Goal: Information Seeking & Learning: Check status

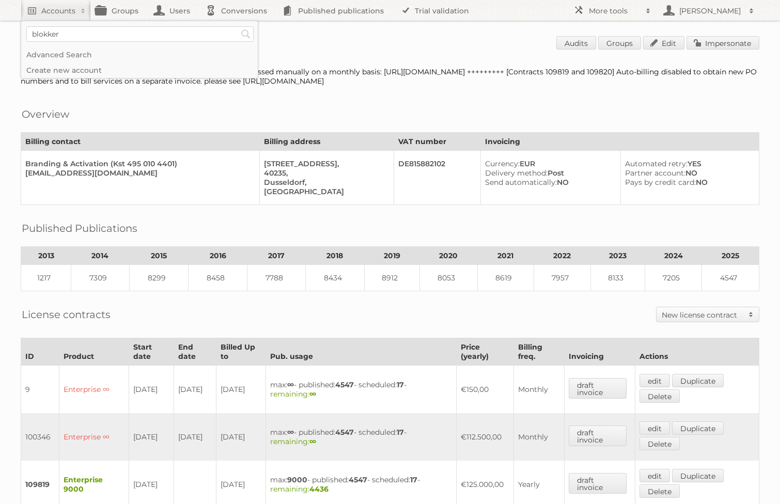
type input"] "blokker"
click at [238, 26] on input "Search" at bounding box center [245, 33] width 15 height 15
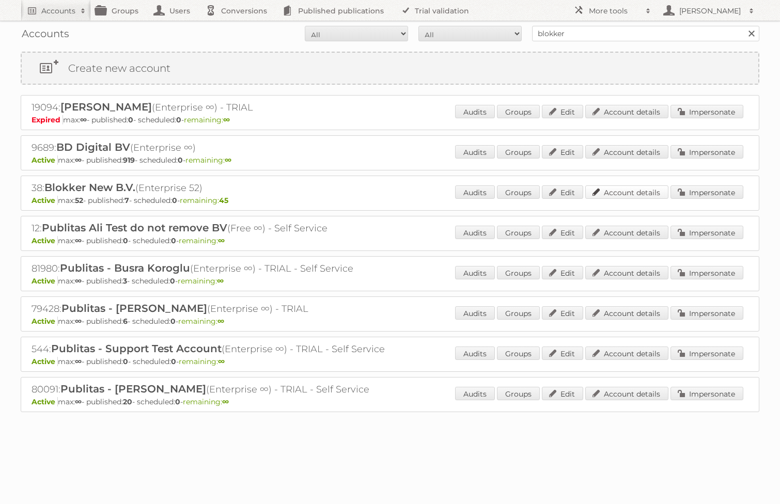
click at [611, 190] on link "Account details" at bounding box center [626, 191] width 83 height 13
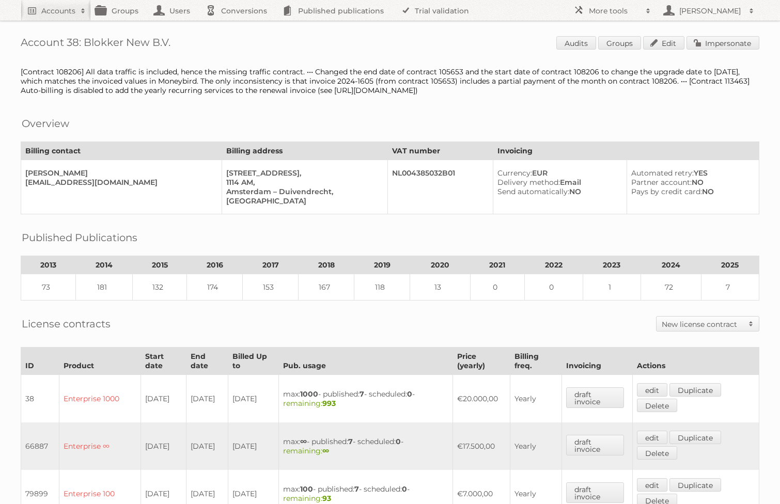
click at [73, 43] on h1 "Account 38: Blokker New B.V. Audits Groups Edit Impersonate" at bounding box center [390, 43] width 739 height 15
copy h1 "38"
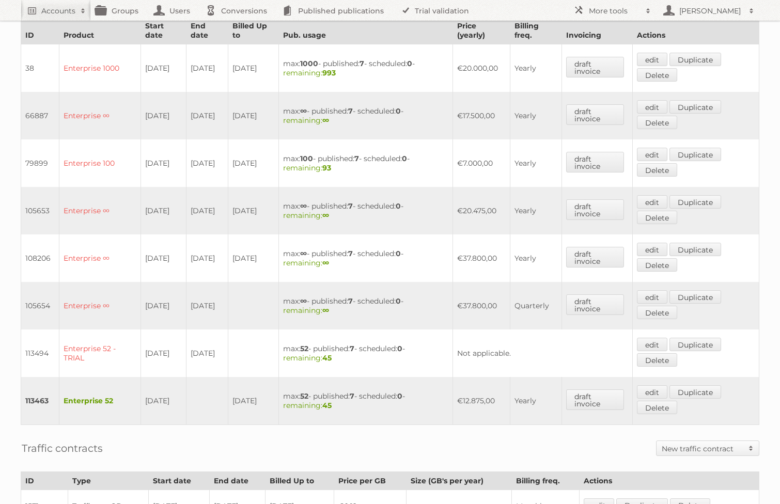
scroll to position [385, 0]
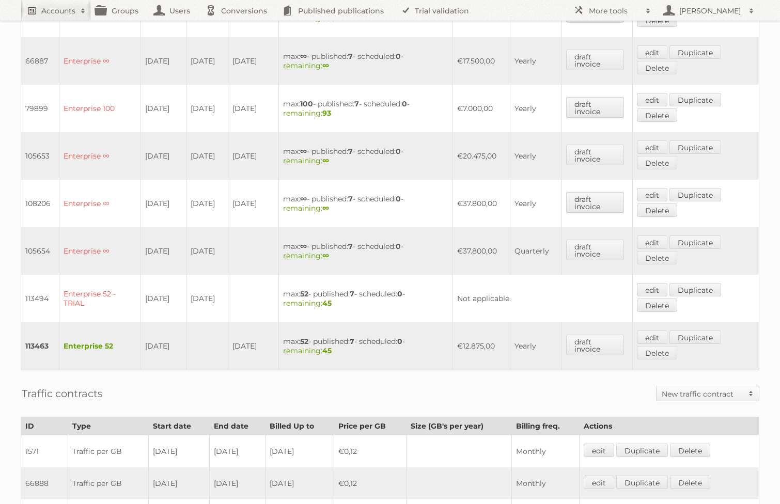
click at [68, 12] on h2 "Accounts" at bounding box center [58, 11] width 34 height 10
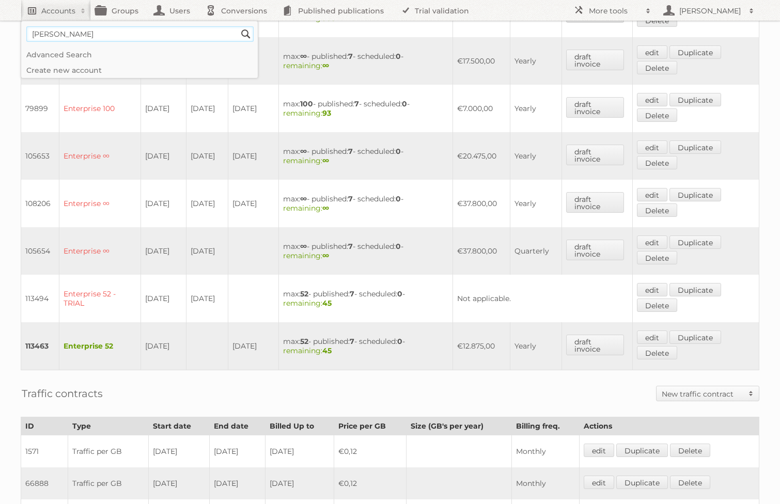
type input"] "[PERSON_NAME]"
click at [238, 26] on input "Search" at bounding box center [245, 33] width 15 height 15
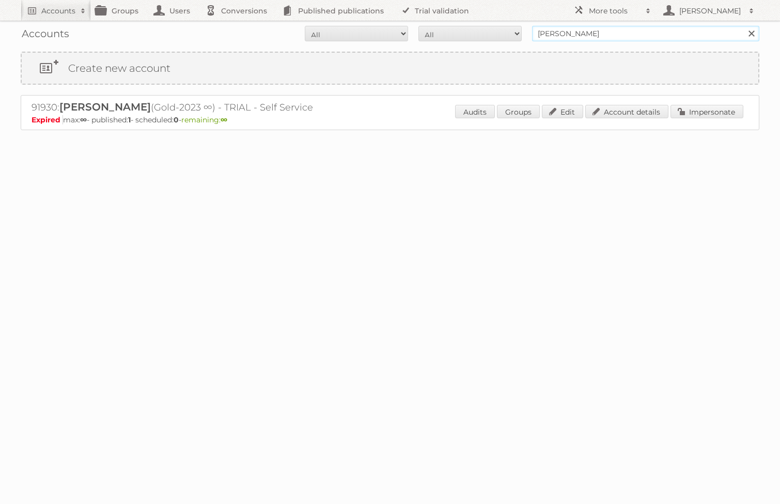
click at [594, 34] on input "[PERSON_NAME]" at bounding box center [645, 33] width 227 height 15
type input "avi grafica"
click at [743, 26] on input "Search" at bounding box center [750, 33] width 15 height 15
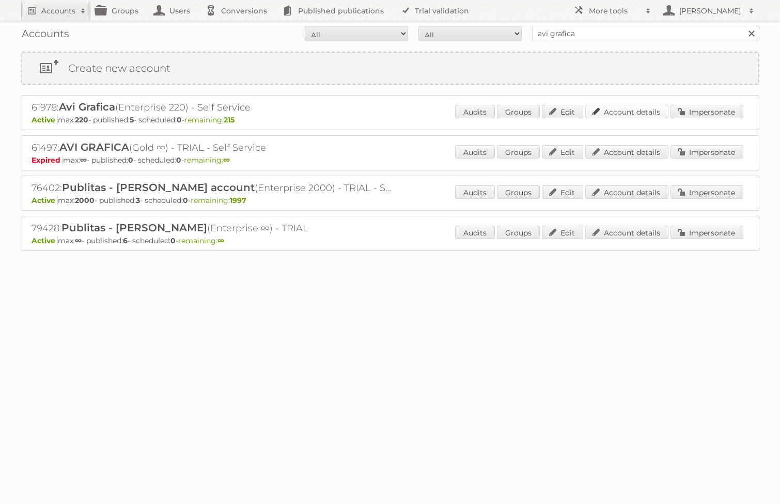
click at [612, 114] on link "Account details" at bounding box center [626, 111] width 83 height 13
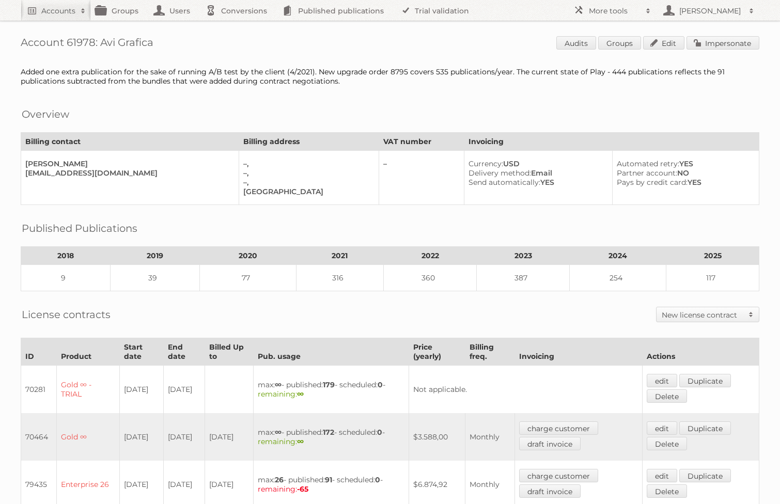
drag, startPoint x: 169, startPoint y: 41, endPoint x: 12, endPoint y: 39, distance: 157.1
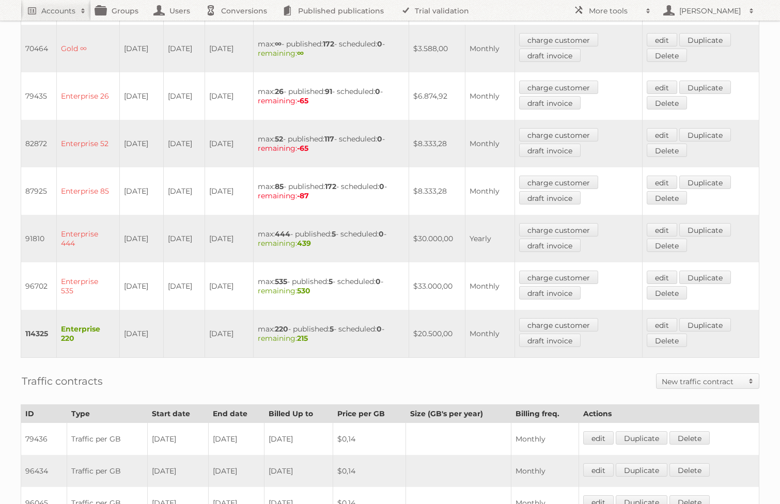
scroll to position [406, 0]
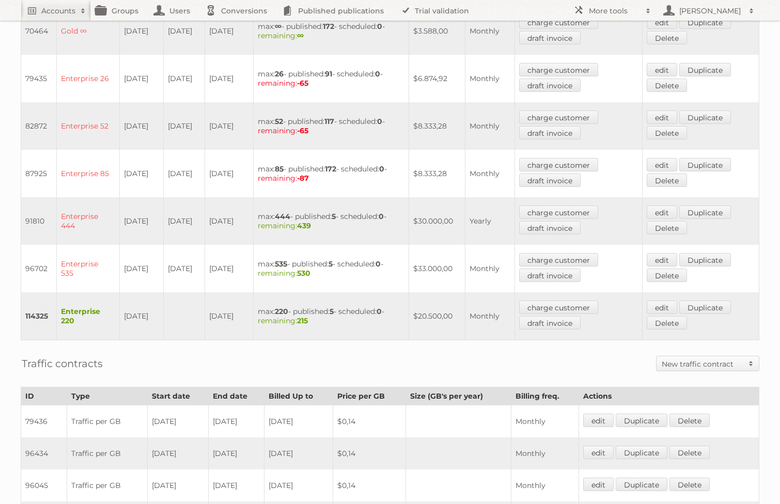
click at [160, 297] on td "04-08-2025" at bounding box center [141, 316] width 44 height 48
drag, startPoint x: 421, startPoint y: 258, endPoint x: 457, endPoint y: 303, distance: 57.7
click at [457, 303] on tbody "70281 Gold ∞ - TRIAL 27-09-2018 04-10-2018 max: ∞ - published: 179 - scheduled:…" at bounding box center [390, 150] width 738 height 381
click at [442, 265] on td "$33.000,00" at bounding box center [437, 269] width 56 height 48
drag, startPoint x: 454, startPoint y: 311, endPoint x: 417, endPoint y: 266, distance: 58.4
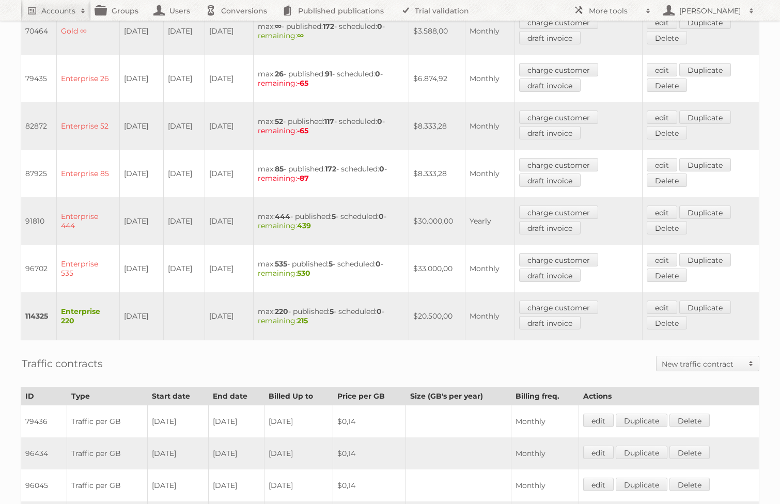
click at [417, 266] on tbody "70281 Gold ∞ - TRIAL 27-09-2018 04-10-2018 max: ∞ - published: 179 - scheduled:…" at bounding box center [390, 150] width 738 height 381
click at [409, 266] on td "max: 535 - published: 5 - scheduled: 0 - remaining: 530" at bounding box center [331, 269] width 156 height 48
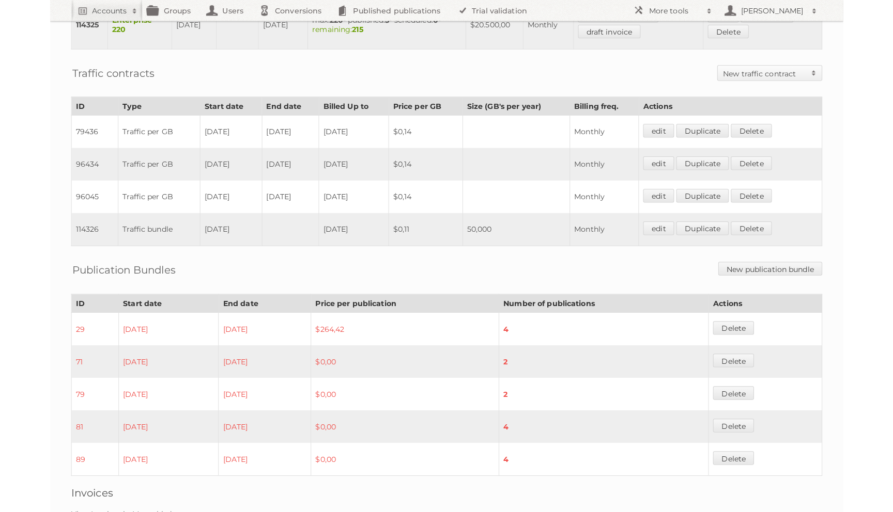
scroll to position [697, 0]
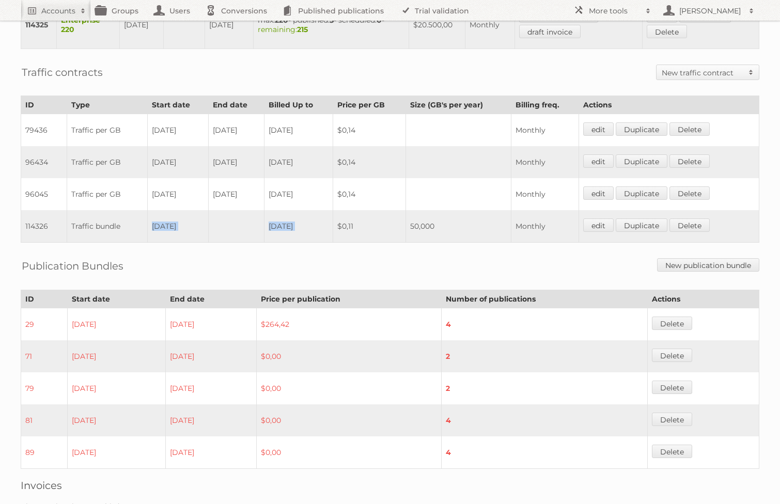
drag, startPoint x: 149, startPoint y: 213, endPoint x: 398, endPoint y: 209, distance: 249.0
click at [398, 210] on tr "114326 Traffic bundle 04-08-2025 2025-09-03 $0,11 50,000 Monthly edit Duplicate…" at bounding box center [390, 226] width 738 height 33
click at [205, 231] on table "ID Type Start date End date Billed Up to Price per GB Size (GB's per year) Bill…" at bounding box center [390, 169] width 739 height 147
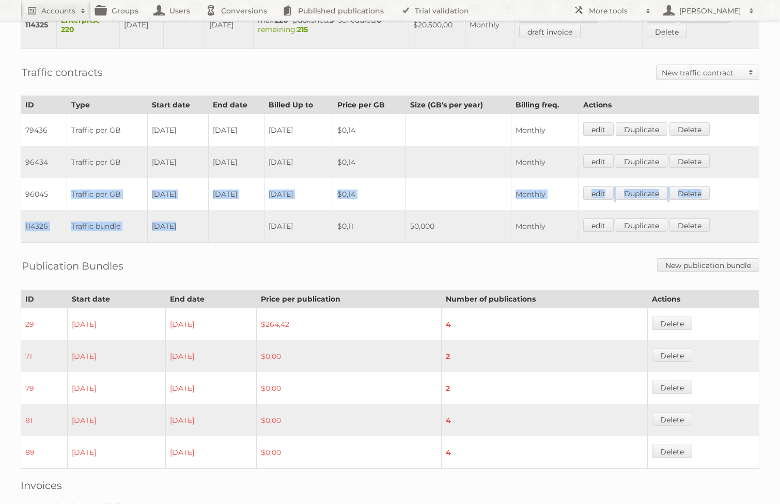
drag, startPoint x: 216, startPoint y: 217, endPoint x: 53, endPoint y: 179, distance: 167.2
click at [53, 179] on tbody "79436 Traffic per GB 01-03-2019 31-05-2022 2021-11-30 $0,14 Monthly edit Duplic…" at bounding box center [390, 178] width 738 height 129
click at [127, 179] on td "Traffic per GB" at bounding box center [107, 194] width 81 height 32
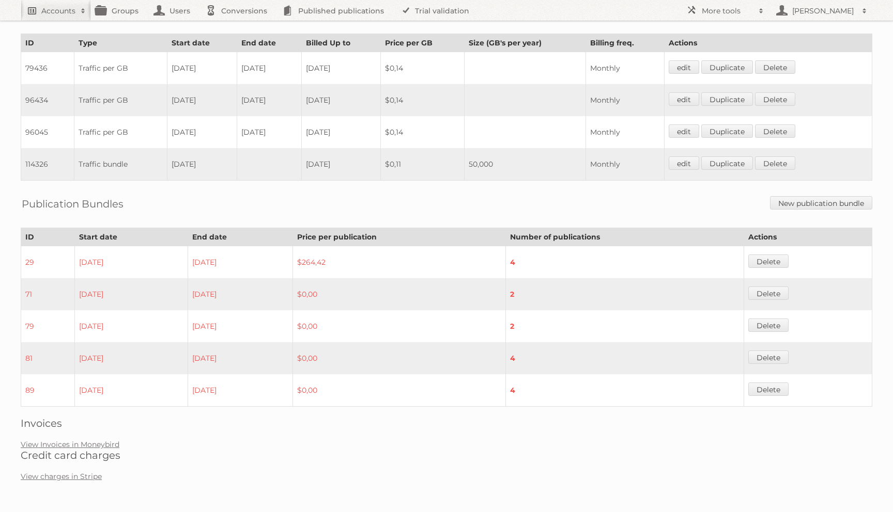
click at [48, 9] on h2 "Accounts" at bounding box center [58, 11] width 34 height 10
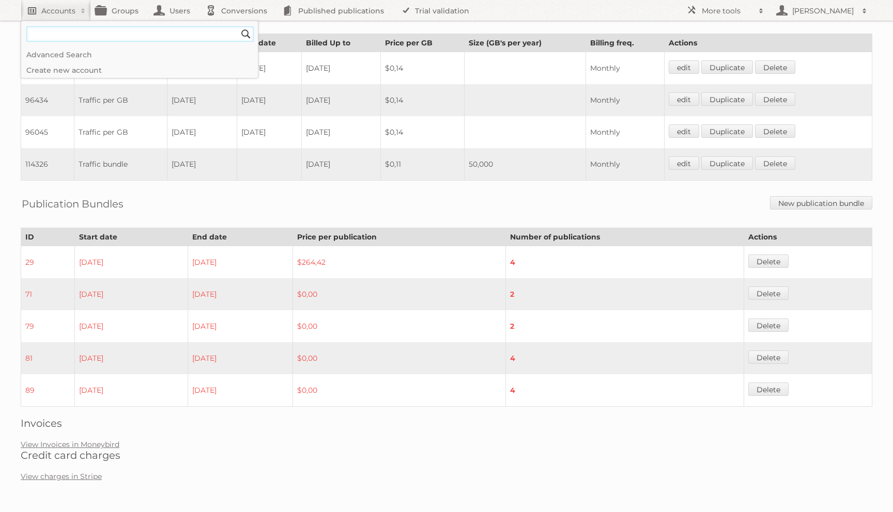
paste input"] "Newell Brands"
type input"] "Newell Brands"
click at [238, 26] on input "Search" at bounding box center [245, 33] width 15 height 15
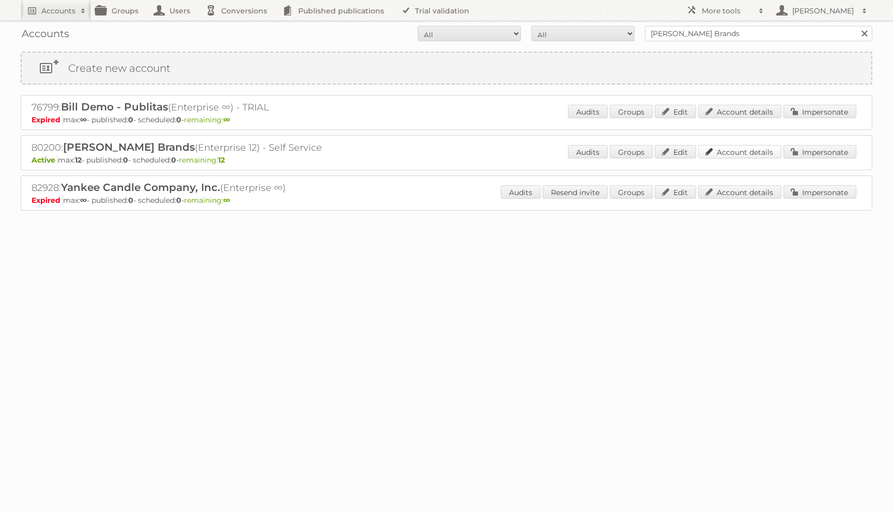
click at [754, 152] on link "Account details" at bounding box center [739, 151] width 83 height 13
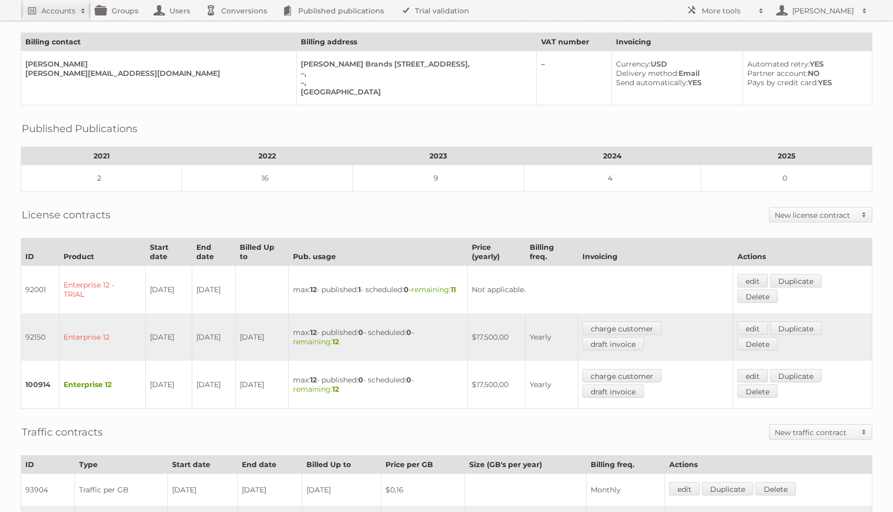
scroll to position [61, 0]
click at [64, 19] on link "Accounts" at bounding box center [56, 10] width 70 height 21
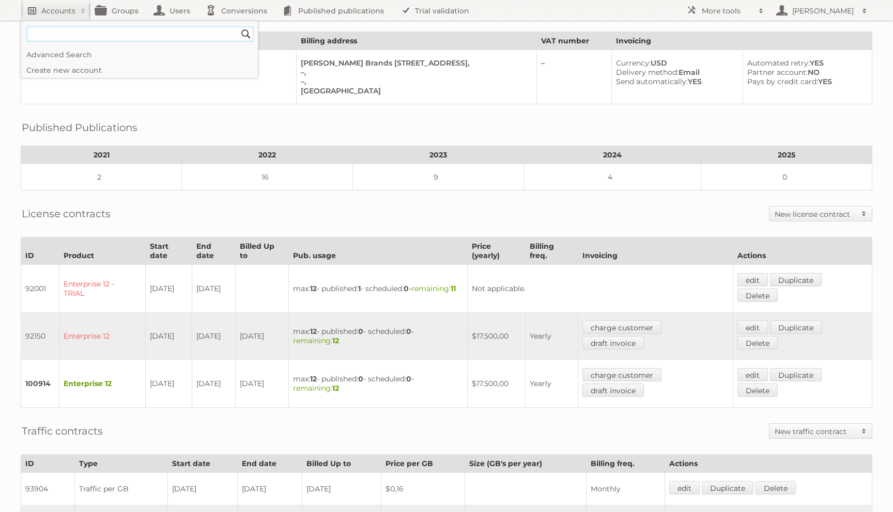
paste input"] "Groenrijk Retail"
type input"] "Groenrijk Retail"
click at [238, 26] on input "Search" at bounding box center [245, 33] width 15 height 15
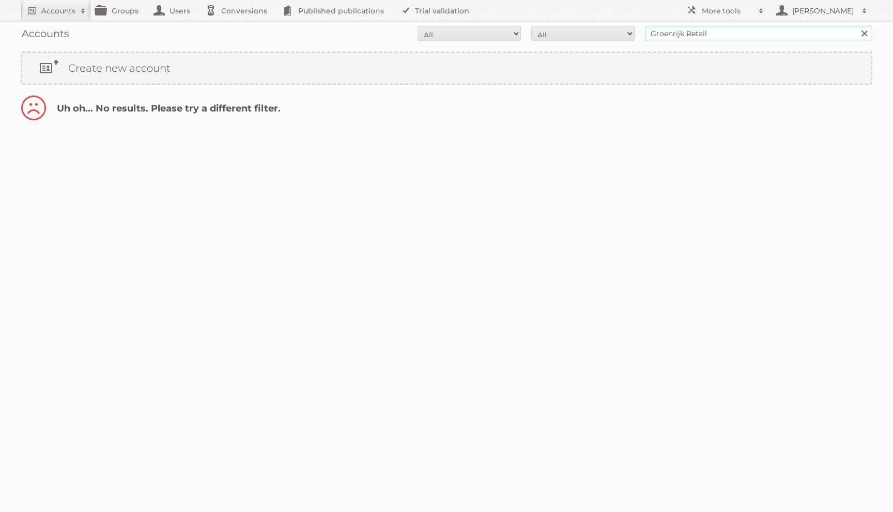
click at [734, 35] on input "Groenrijk Retail" at bounding box center [758, 33] width 227 height 15
type input "Groenrijk Retail"
click at [856, 26] on input "Search" at bounding box center [863, 33] width 15 height 15
click at [692, 38] on input "Groenrijk Retail" at bounding box center [758, 33] width 227 height 15
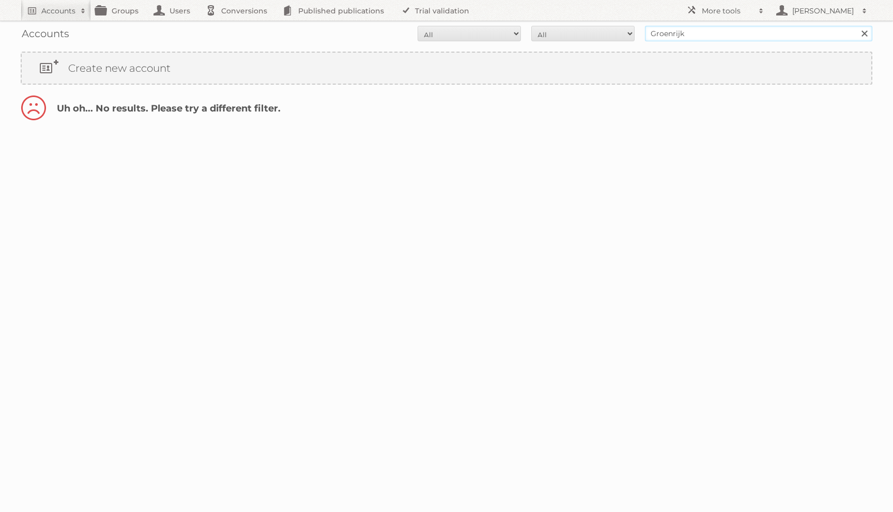
type input "Groenrijk"
click at [856, 26] on input "Search" at bounding box center [863, 33] width 15 height 15
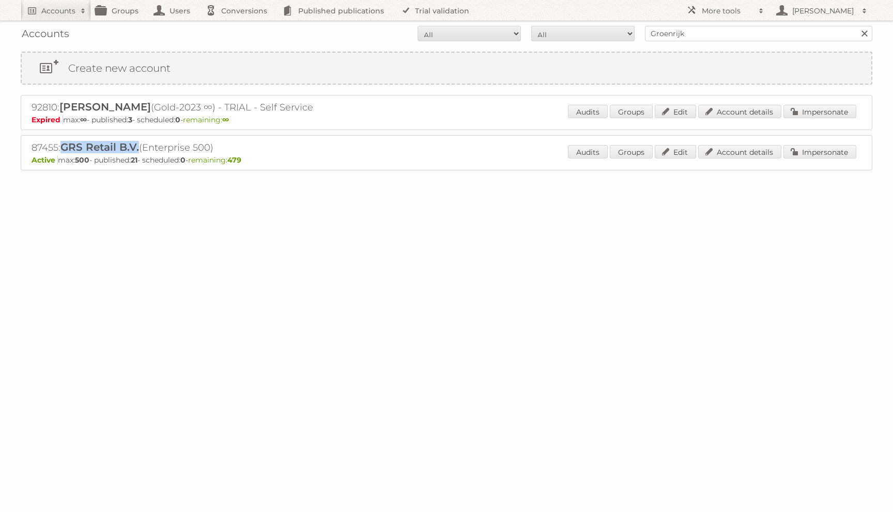
drag, startPoint x: 64, startPoint y: 147, endPoint x: 140, endPoint y: 145, distance: 76.0
click at [139, 145] on span "GRS Retail B.V." at bounding box center [99, 147] width 79 height 12
copy span "GRS Retail B.V."
click at [749, 148] on link "Account details" at bounding box center [739, 151] width 83 height 13
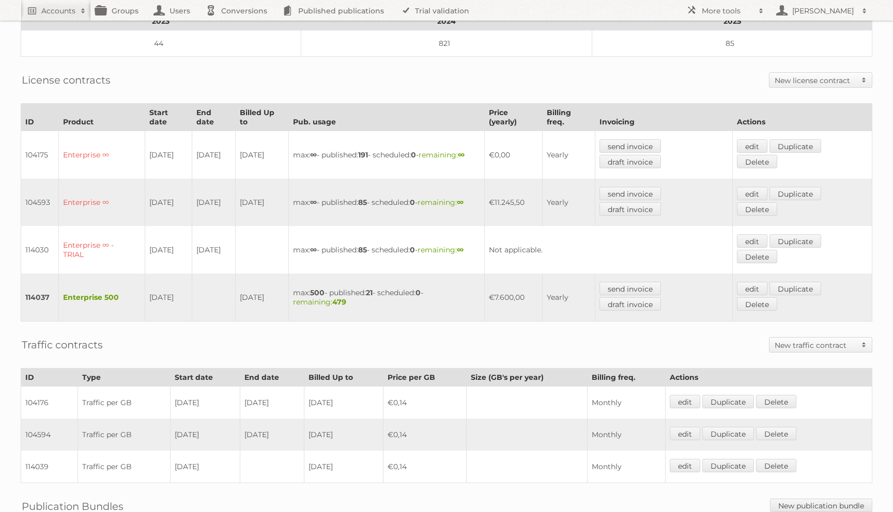
scroll to position [206, 0]
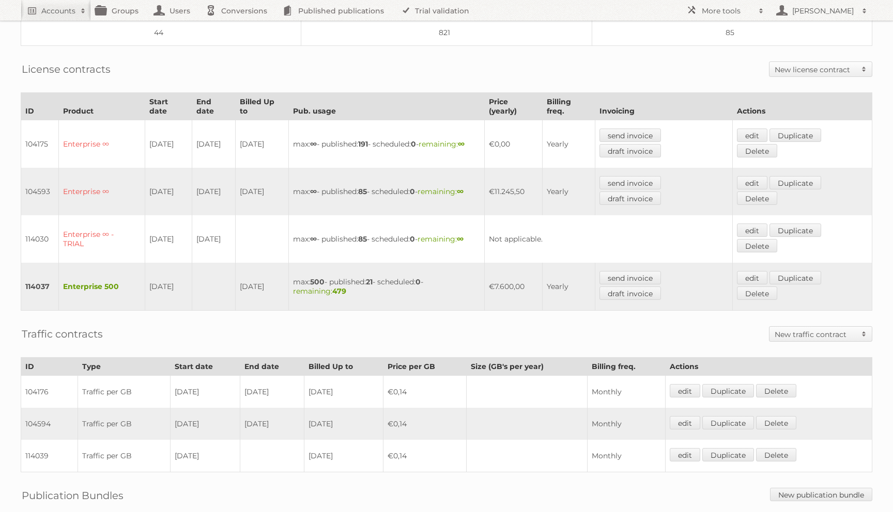
drag, startPoint x: 169, startPoint y: 286, endPoint x: 144, endPoint y: 267, distance: 32.0
click at [145, 267] on td "[DATE]" at bounding box center [168, 287] width 47 height 48
drag, startPoint x: 150, startPoint y: 183, endPoint x: 270, endPoint y: 292, distance: 162.0
click at [270, 292] on tbody "104175 Enterprise ∞ [DATE] [DATE] [DATE] max: ∞ - published: 191 - scheduled: 0…" at bounding box center [446, 215] width 851 height 191
click at [247, 234] on td at bounding box center [261, 239] width 53 height 48
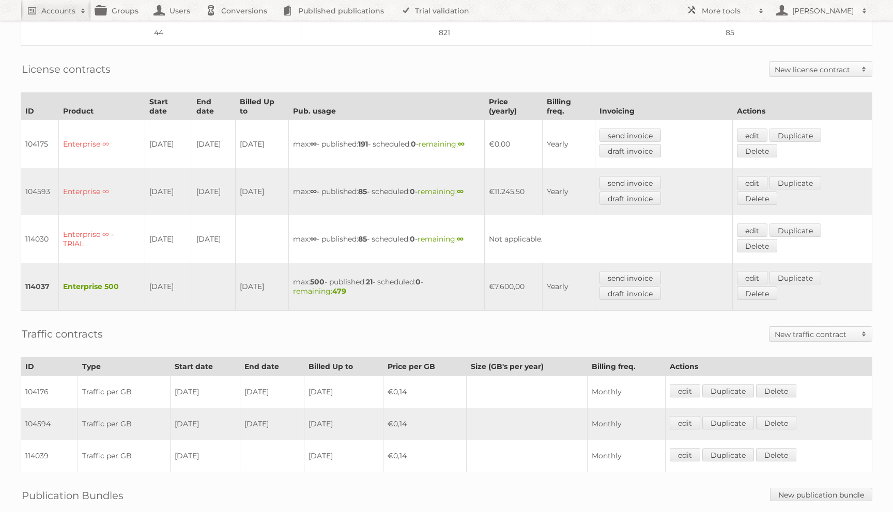
drag, startPoint x: 208, startPoint y: 185, endPoint x: 280, endPoint y: 198, distance: 73.5
click at [280, 198] on tr "104593 Enterprise ∞ [DATE] [DATE] [DATE] max: ∞ - published: 85 - scheduled: 0 …" at bounding box center [446, 192] width 851 height 48
click at [229, 228] on td "[DATE]" at bounding box center [213, 239] width 43 height 48
drag, startPoint x: 240, startPoint y: 187, endPoint x: 154, endPoint y: 271, distance: 119.8
click at [154, 271] on tbody "104175 Enterprise ∞ [DATE] [DATE] [DATE] max: ∞ - published: 191 - scheduled: 0…" at bounding box center [446, 215] width 851 height 191
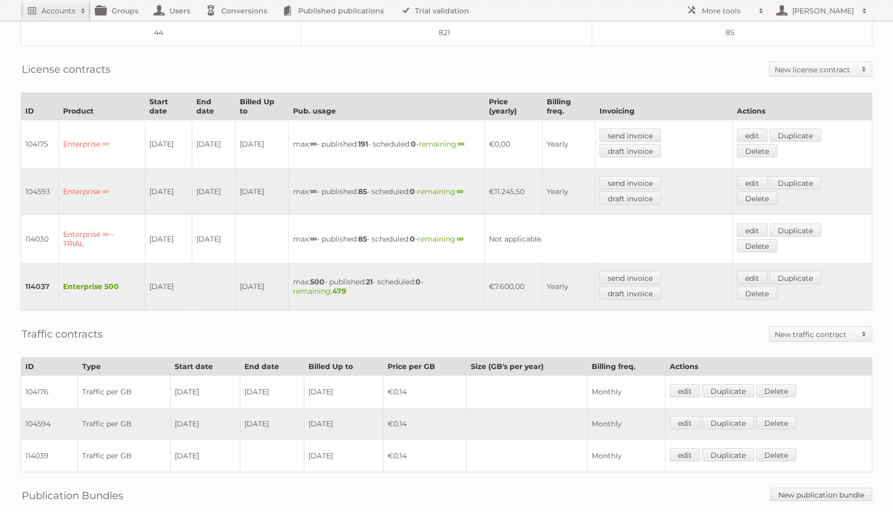
click at [183, 227] on td "[DATE]" at bounding box center [168, 239] width 47 height 48
click at [230, 188] on td "[DATE]" at bounding box center [213, 192] width 43 height 48
drag, startPoint x: 284, startPoint y: 284, endPoint x: 158, endPoint y: 275, distance: 126.3
click at [158, 275] on tr "114037 Enterprise 500 [DATE] [DATE] max: 500 - published: 21 - scheduled: 0 - r…" at bounding box center [446, 287] width 851 height 48
click at [191, 298] on td "[DATE]" at bounding box center [168, 287] width 47 height 48
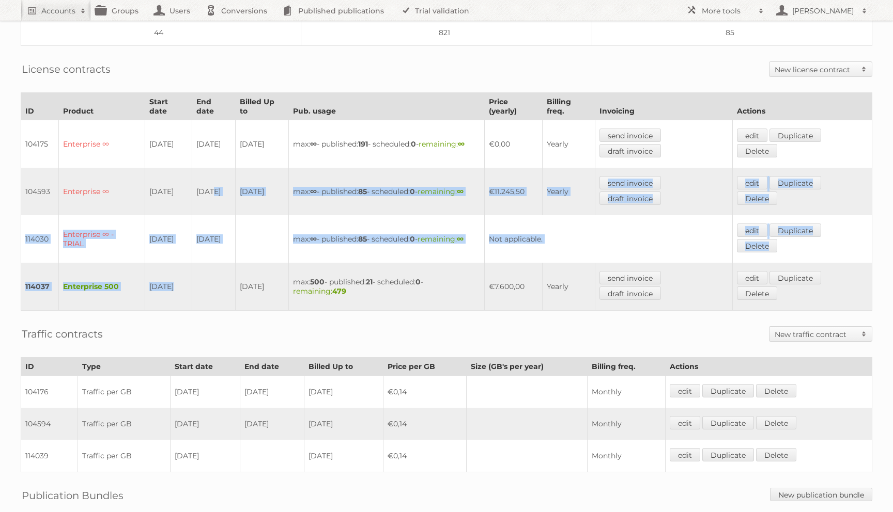
drag, startPoint x: 210, startPoint y: 187, endPoint x: 234, endPoint y: 273, distance: 89.5
click at [234, 273] on tbody "104175 Enterprise ∞ [DATE] [DATE] [DATE] max: ∞ - published: 191 - scheduled: 0…" at bounding box center [446, 215] width 851 height 191
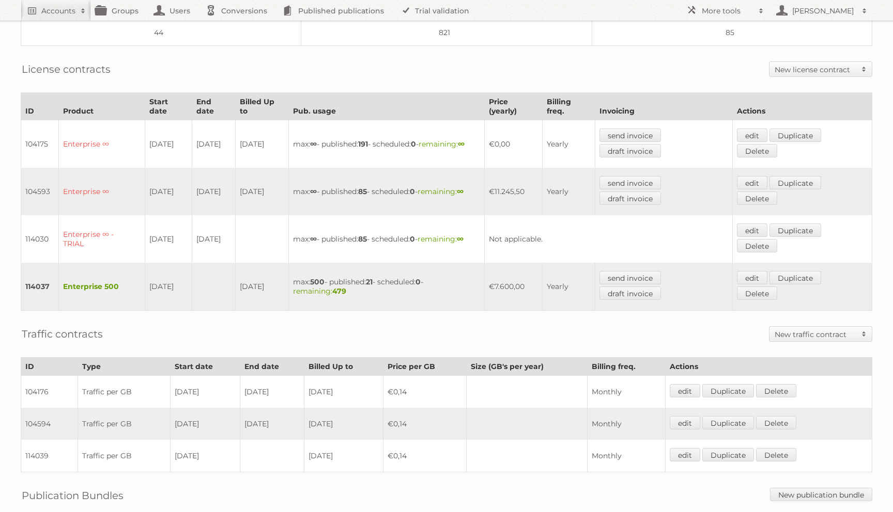
click at [261, 273] on td "[DATE]" at bounding box center [261, 287] width 53 height 48
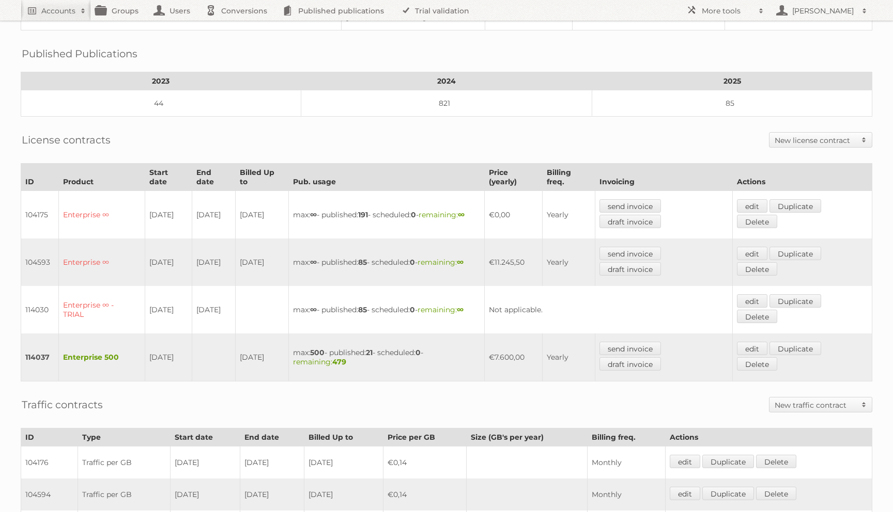
scroll to position [197, 0]
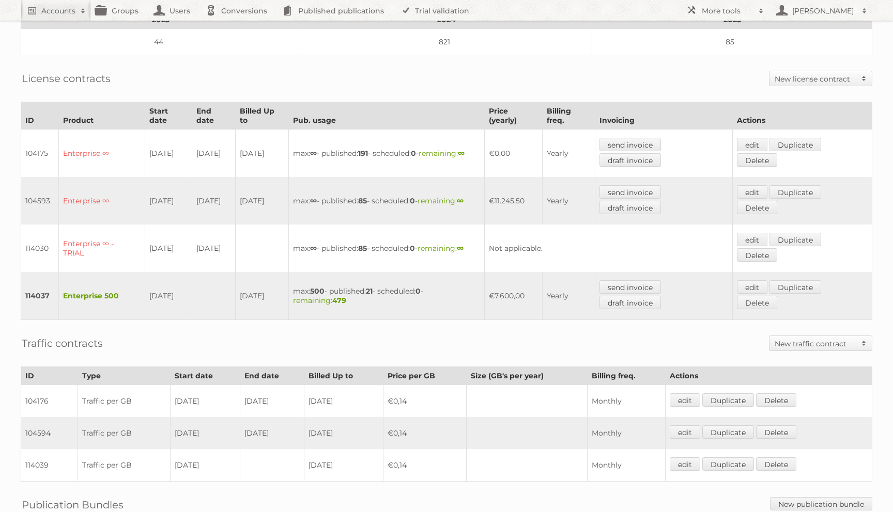
drag, startPoint x: 537, startPoint y: 195, endPoint x: 503, endPoint y: 195, distance: 34.6
click at [503, 195] on td "€11.245,50" at bounding box center [513, 201] width 58 height 48
drag, startPoint x: 541, startPoint y: 291, endPoint x: 501, endPoint y: 289, distance: 40.9
click at [501, 289] on td "€7.600,00" at bounding box center [513, 296] width 58 height 48
drag, startPoint x: 194, startPoint y: 194, endPoint x: 248, endPoint y: 198, distance: 54.4
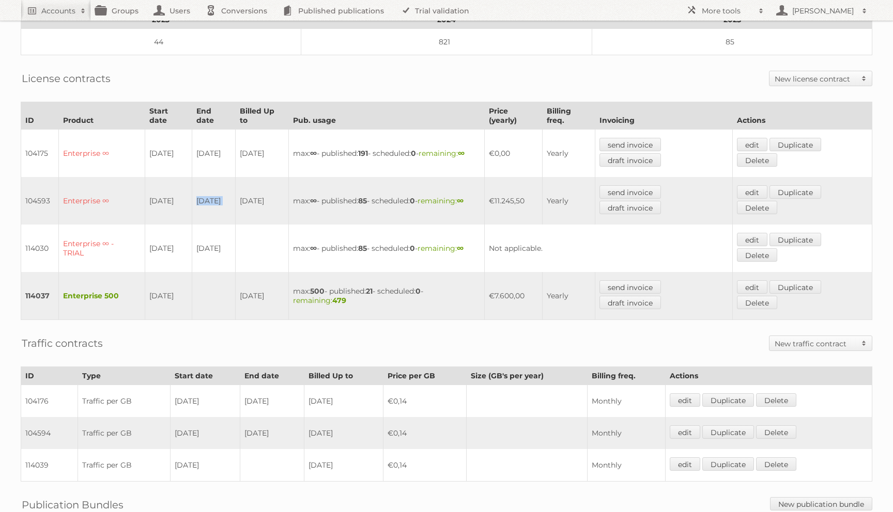
click at [248, 198] on tr "104593 Enterprise ∞ [DATE] [DATE] [DATE] max: ∞ - published: 85 - scheduled: 0 …" at bounding box center [446, 201] width 851 height 48
